Goal: Entertainment & Leisure: Consume media (video, audio)

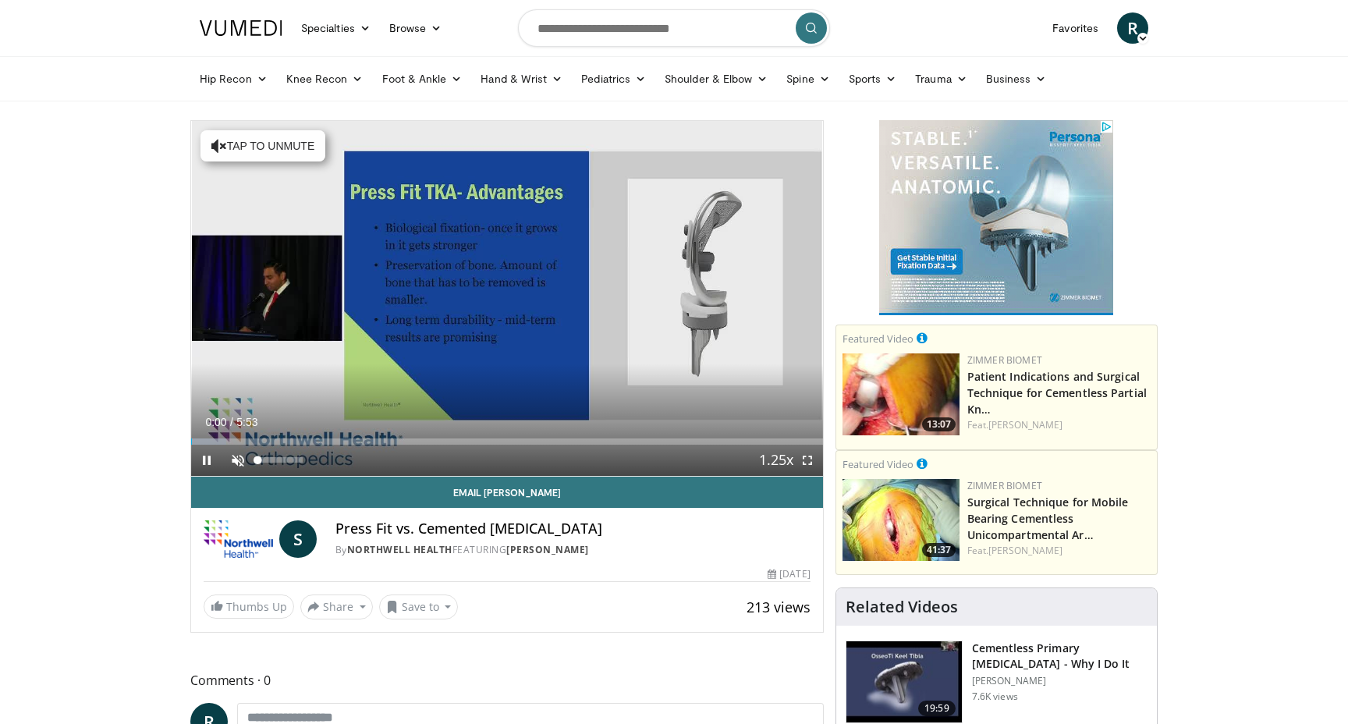
click at [240, 457] on span "Video Player" at bounding box center [237, 460] width 31 height 31
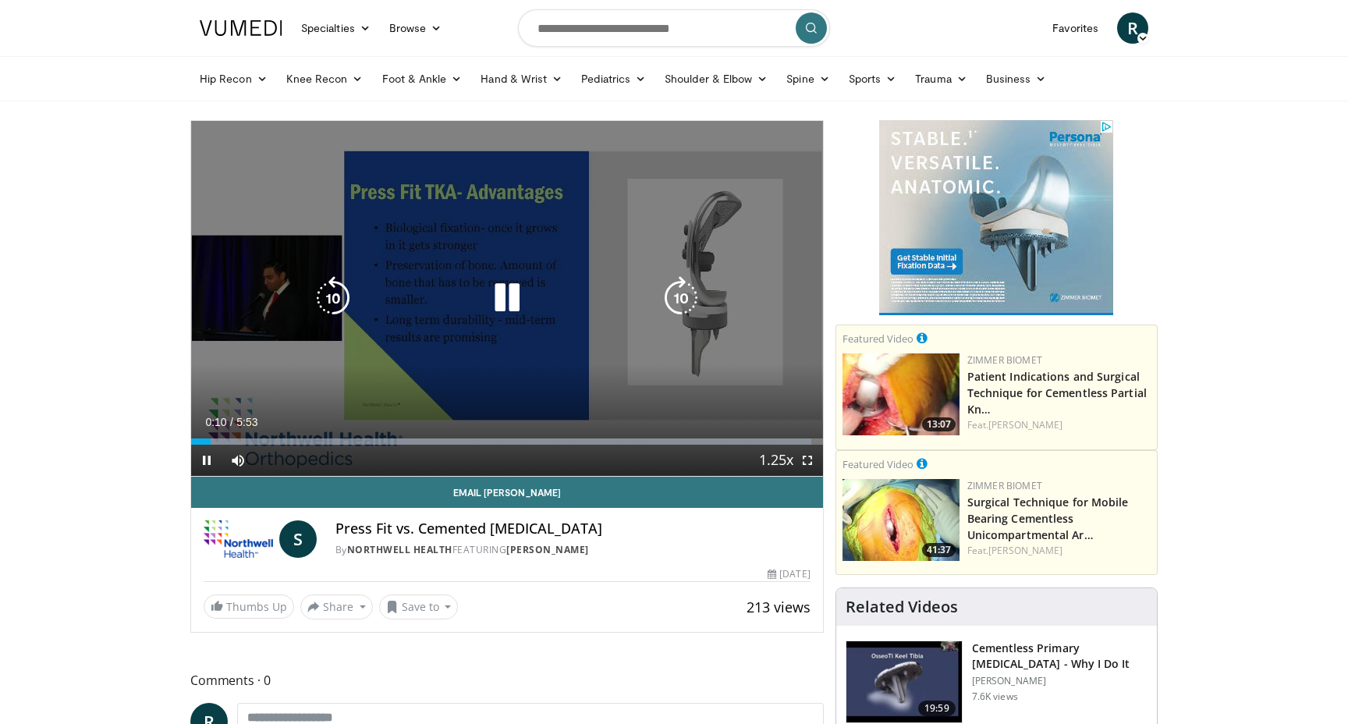
click at [524, 293] on icon "Video Player" at bounding box center [507, 298] width 44 height 44
click at [343, 281] on icon "Video Player" at bounding box center [333, 298] width 44 height 44
click at [510, 298] on icon "Video Player" at bounding box center [507, 298] width 44 height 44
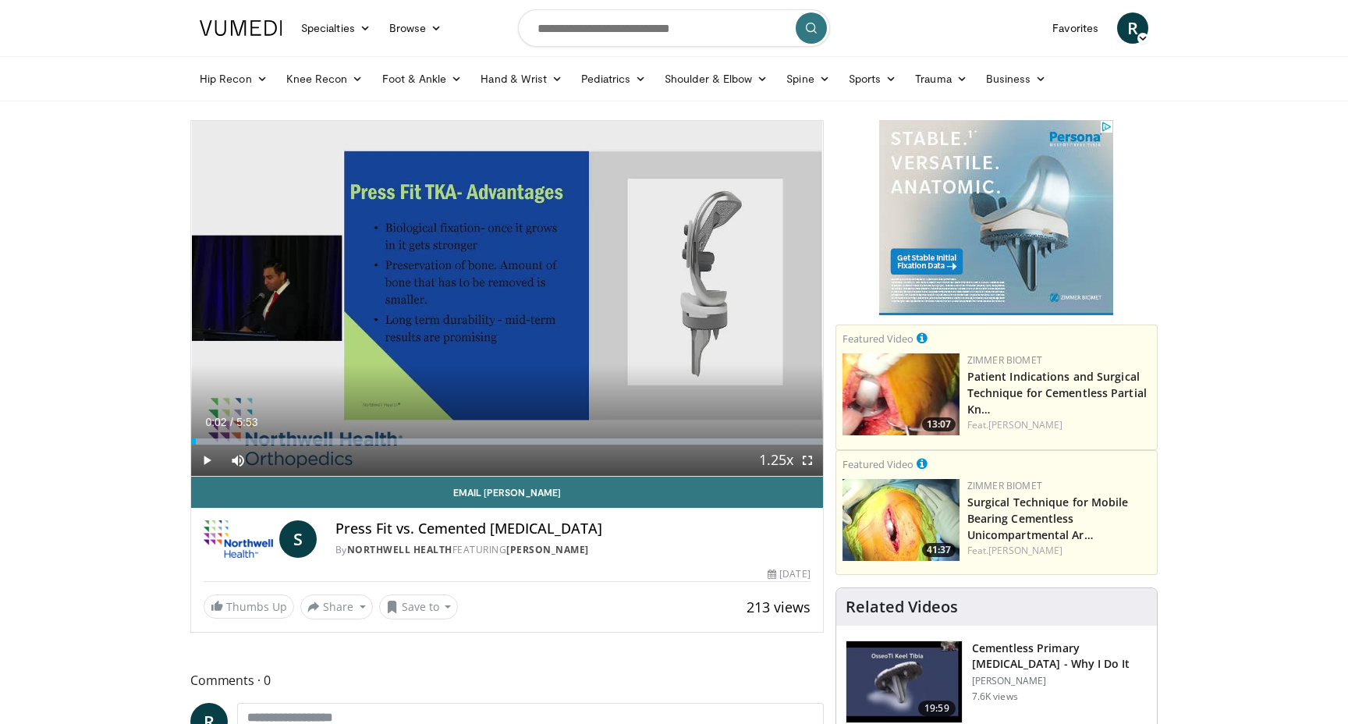
click at [811, 463] on span "Video Player" at bounding box center [807, 460] width 31 height 31
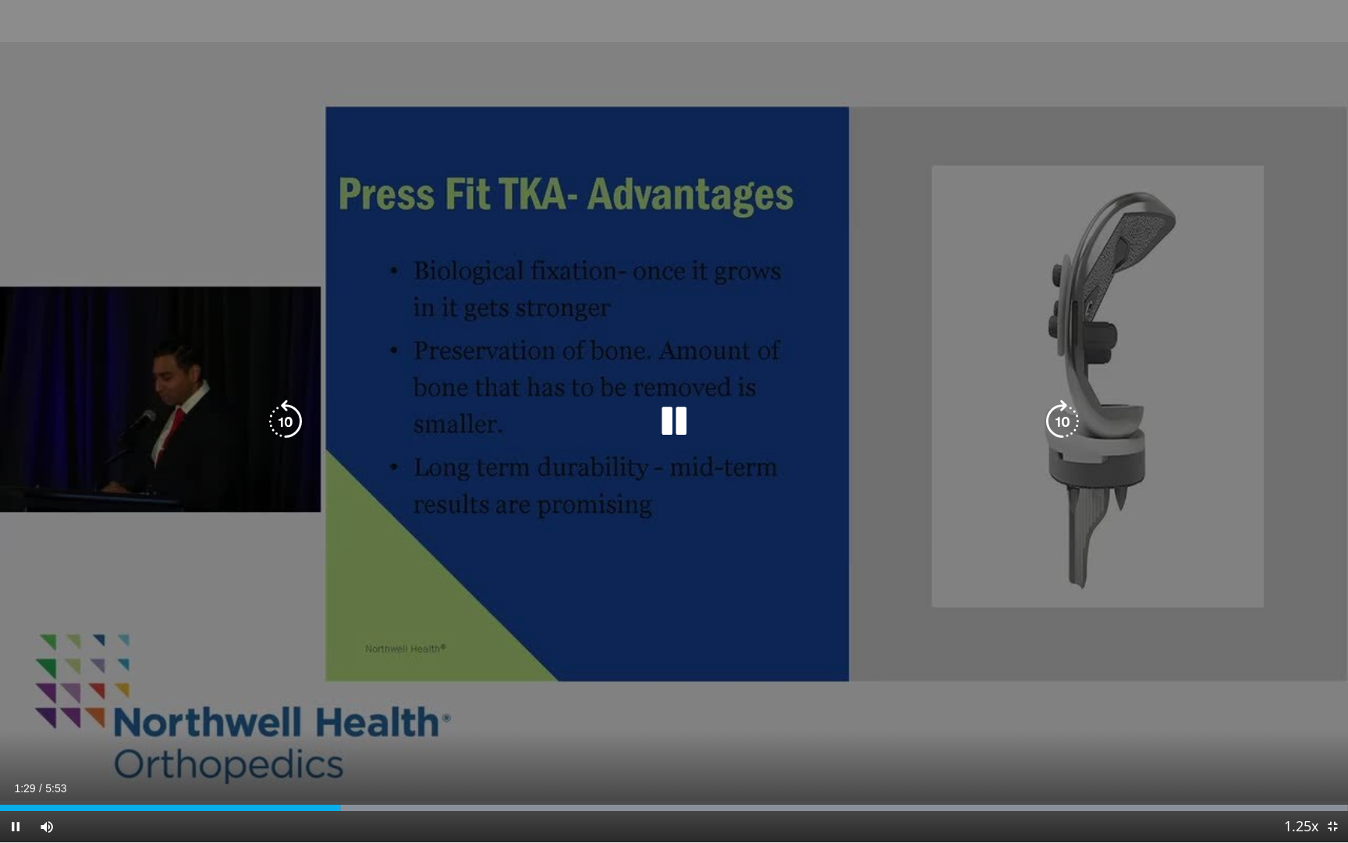
click at [1061, 428] on icon "Video Player" at bounding box center [1063, 422] width 44 height 44
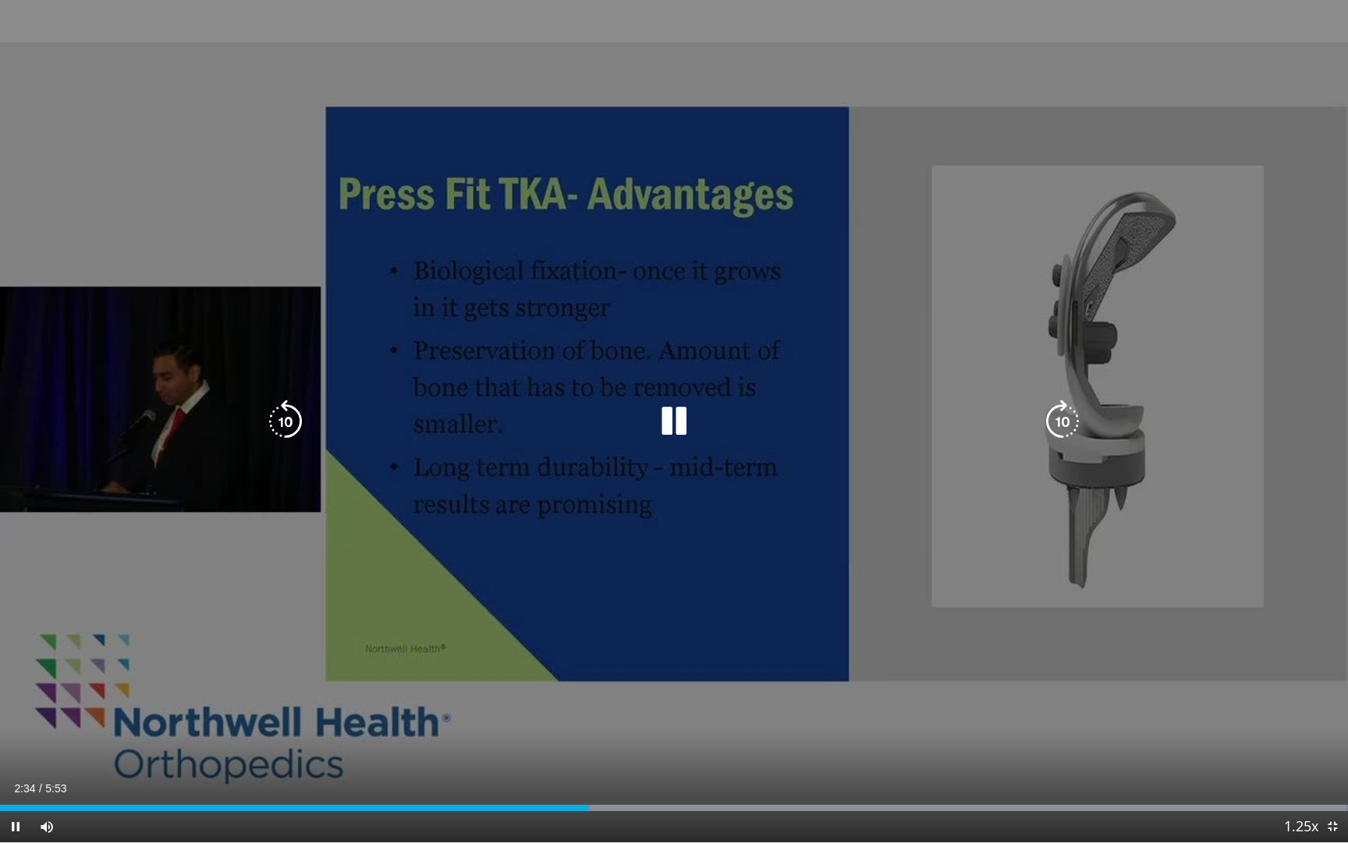
click at [1065, 421] on icon "Video Player" at bounding box center [1063, 422] width 44 height 44
click at [1071, 414] on icon "Video Player" at bounding box center [1063, 422] width 44 height 44
click at [1068, 415] on icon "Video Player" at bounding box center [1063, 422] width 44 height 44
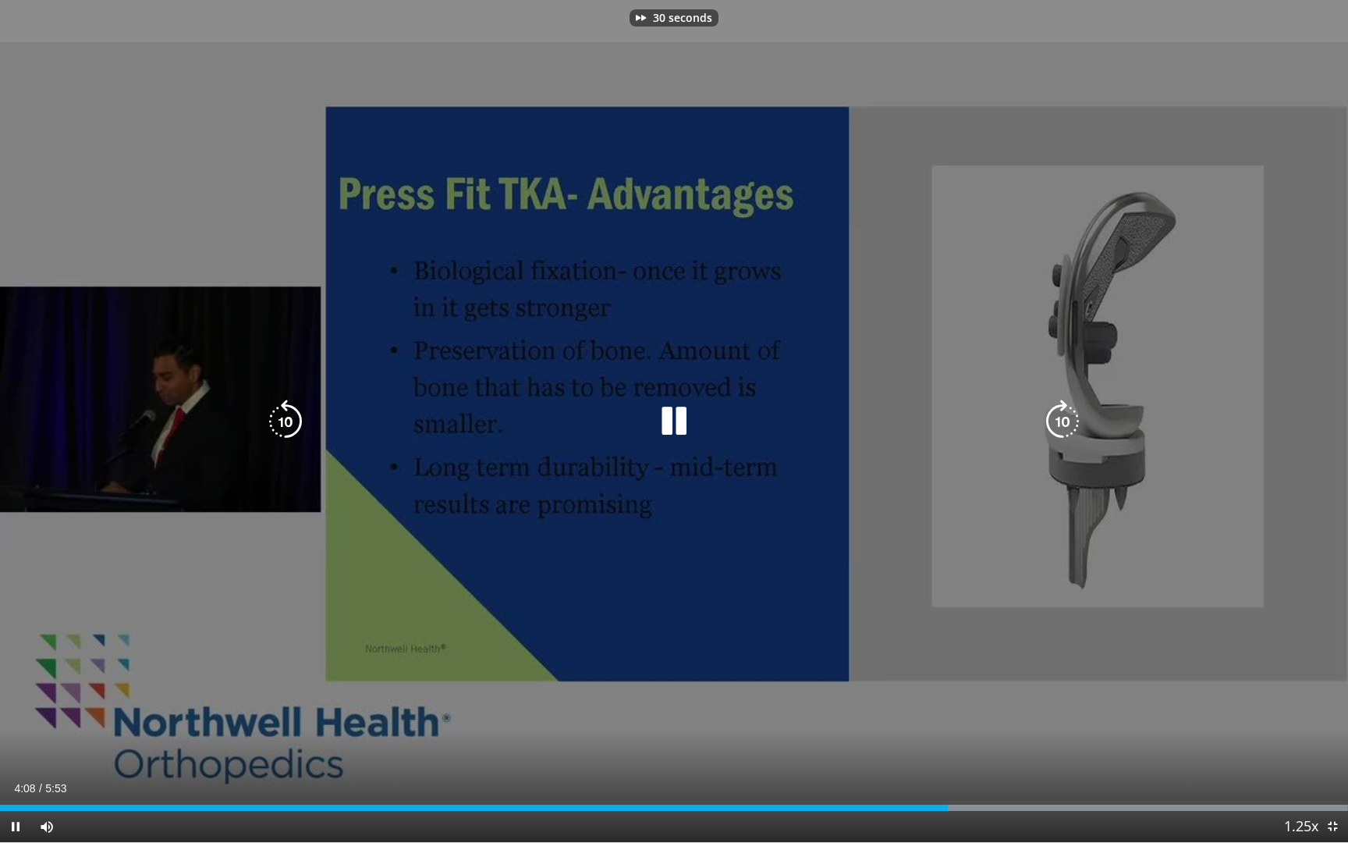
click at [1068, 415] on icon "Video Player" at bounding box center [1063, 422] width 44 height 44
click at [1054, 415] on icon "Video Player" at bounding box center [1063, 422] width 44 height 44
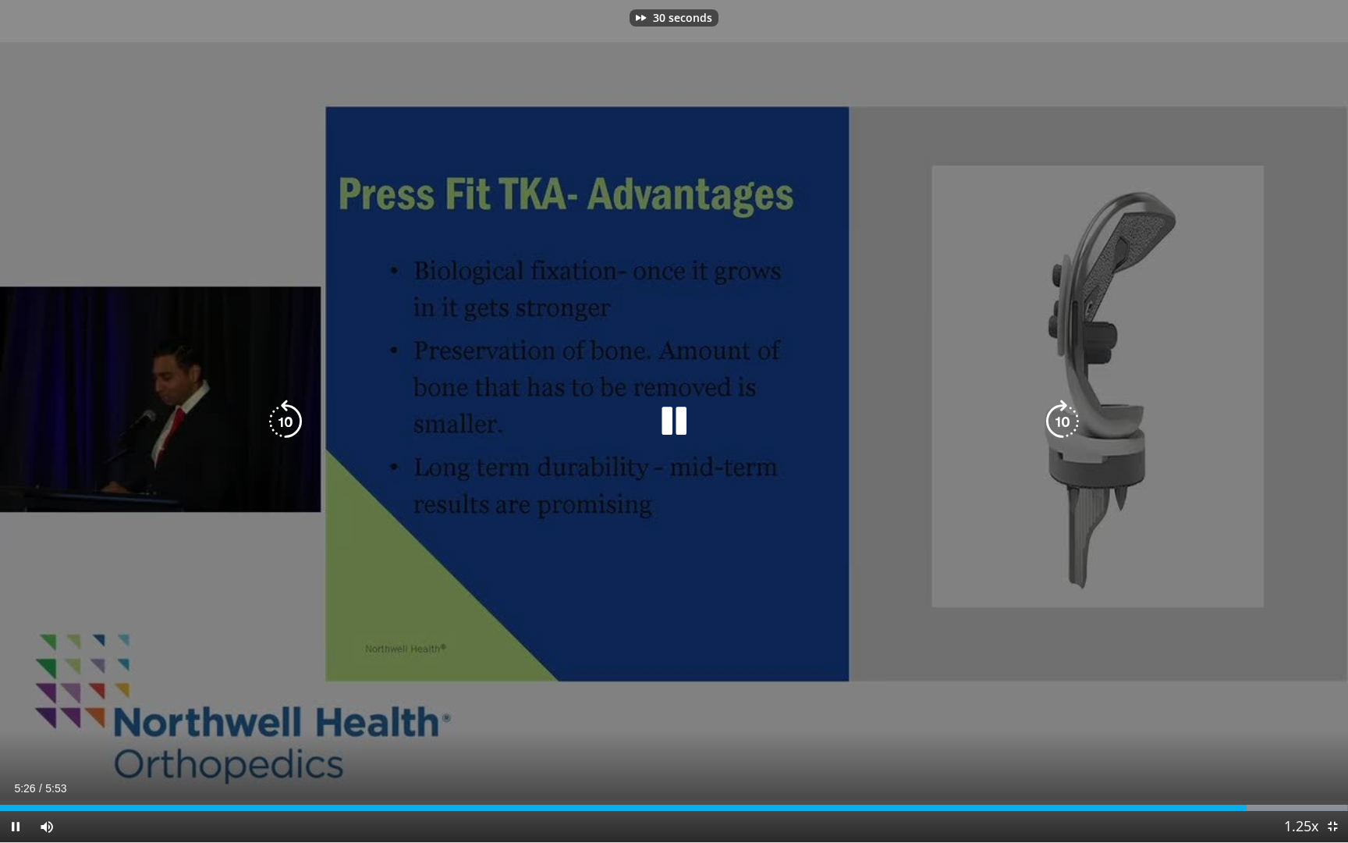
click at [1054, 415] on icon "Video Player" at bounding box center [1063, 422] width 44 height 44
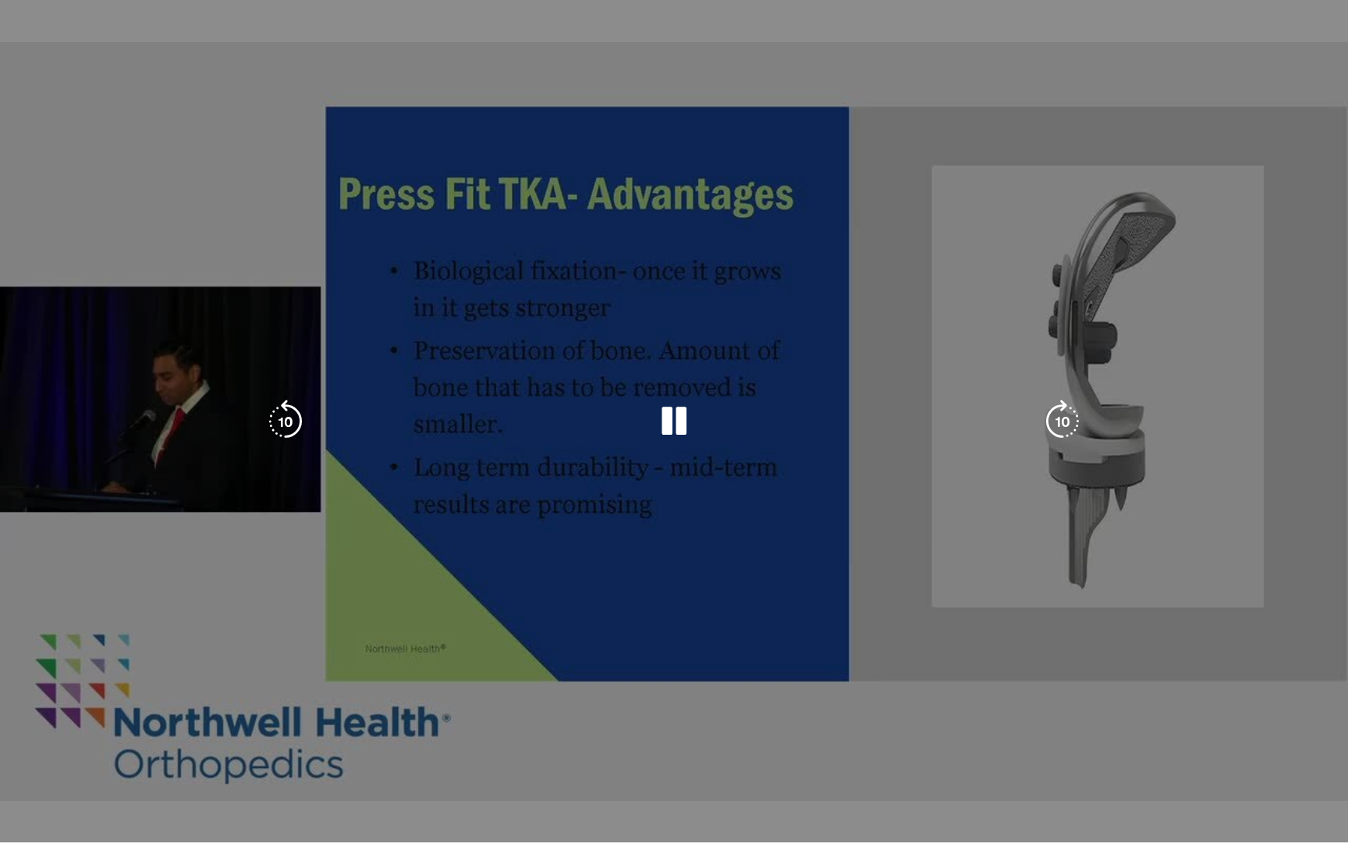
click at [1054, 415] on icon "Video Player" at bounding box center [1063, 422] width 44 height 44
